Goal: Information Seeking & Learning: Check status

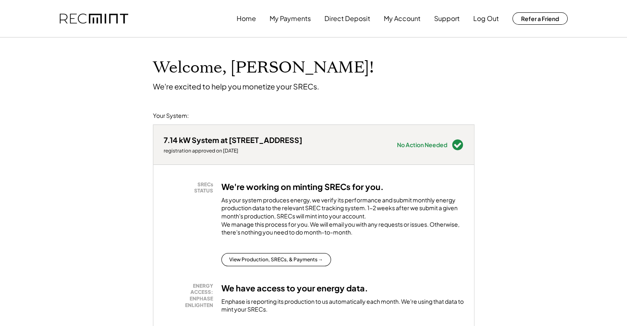
click at [261, 275] on div "SRECs STATUS We're working on minting SRECs for you. As your system produces en…" at bounding box center [313, 279] width 321 height 229
click at [252, 266] on button "View Production, SRECs, & Payments →" at bounding box center [276, 259] width 110 height 13
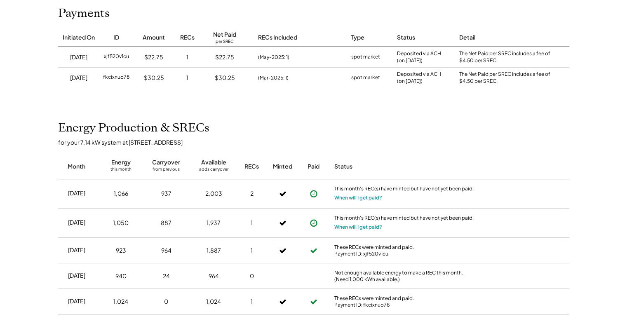
scroll to position [106, 0]
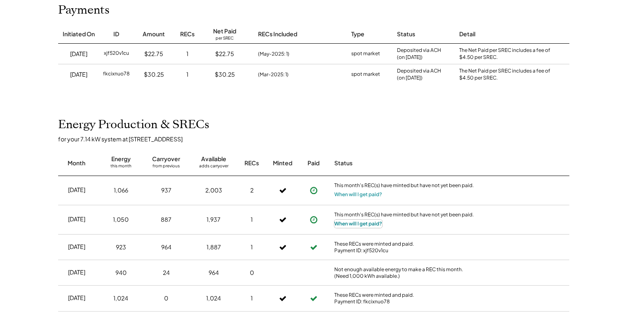
click at [345, 224] on button "When will I get paid?" at bounding box center [358, 224] width 48 height 8
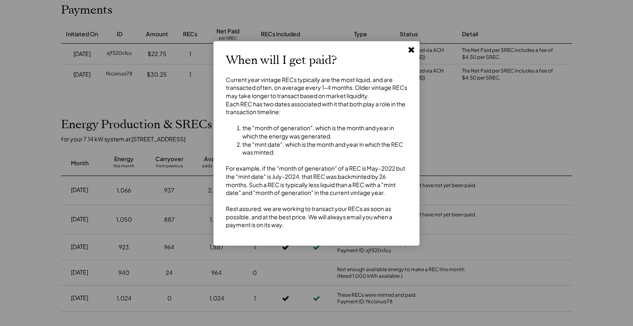
click at [409, 49] on use at bounding box center [411, 50] width 6 height 6
